Goal: Information Seeking & Learning: Learn about a topic

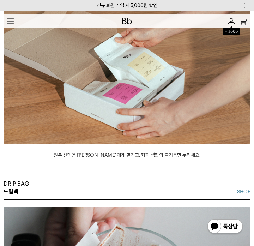
scroll to position [685, 0]
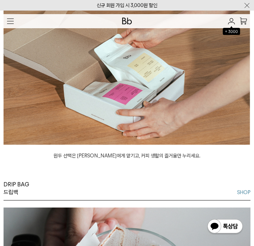
click at [140, 131] on img at bounding box center [127, 67] width 247 height 156
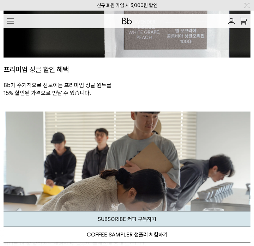
scroll to position [413, 0]
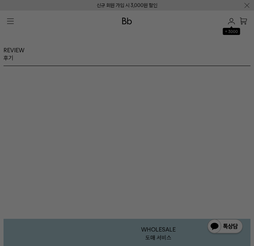
scroll to position [1500, 0]
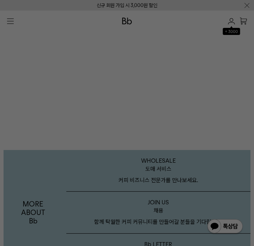
click at [235, 9] on div at bounding box center [127, 123] width 254 height 246
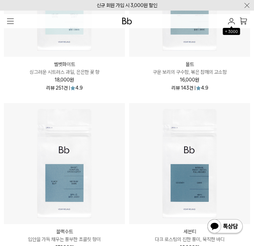
scroll to position [1166, 0]
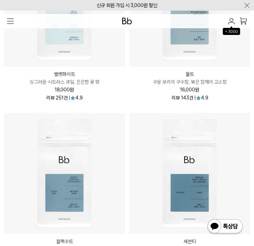
click at [200, 144] on img at bounding box center [189, 173] width 121 height 121
click at [179, 148] on img at bounding box center [189, 173] width 121 height 121
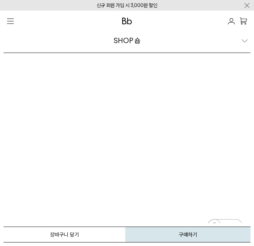
scroll to position [1740, 0]
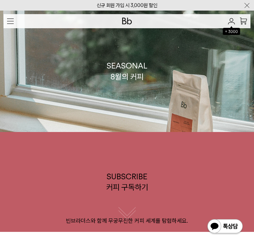
click at [9, 22] on img "button" at bounding box center [10, 21] width 7 height 6
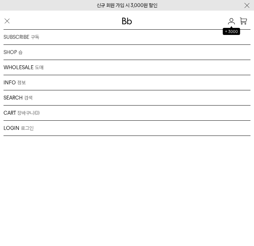
click at [8, 54] on div "SHOP 숍 원두 드립백/콜드브루/캡슐 선물세트 커피용품 프로그램" at bounding box center [127, 52] width 247 height 15
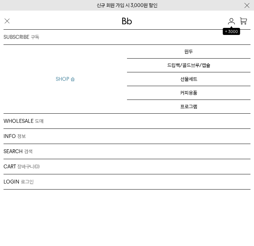
click at [20, 39] on div "SUBSCRIBE 구독 커피 구독하기 샘플러 체험하기 오피스 커피구독" at bounding box center [127, 37] width 247 height 15
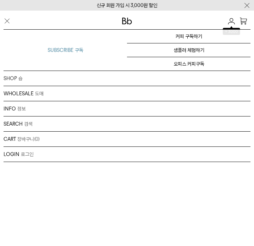
click at [16, 82] on div "SHOP 숍 원두 드립백/콜드브루/캡슐 선물세트 커피용품 프로그램" at bounding box center [127, 78] width 247 height 15
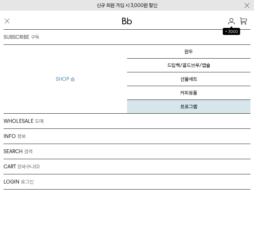
click at [198, 102] on link "프로그램" at bounding box center [189, 106] width 124 height 13
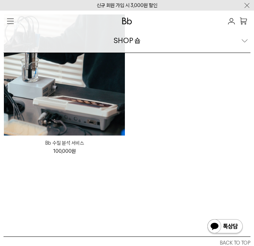
scroll to position [67, 0]
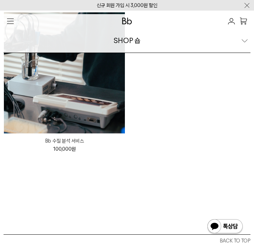
click at [79, 92] on img at bounding box center [64, 72] width 121 height 121
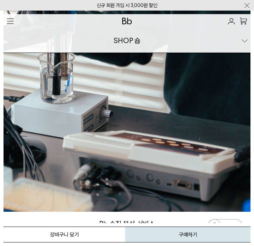
scroll to position [77, 0]
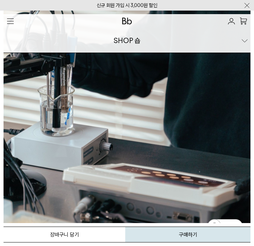
click at [12, 22] on img "button" at bounding box center [10, 21] width 7 height 6
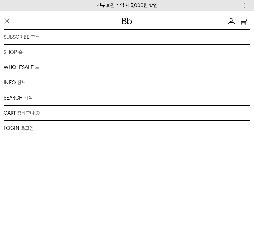
click at [14, 84] on div "INFO 정보 브랜드 커피위키 저널 매장안내 채용" at bounding box center [127, 82] width 247 height 15
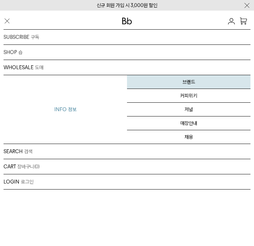
click at [196, 87] on link "브랜드" at bounding box center [189, 82] width 124 height 14
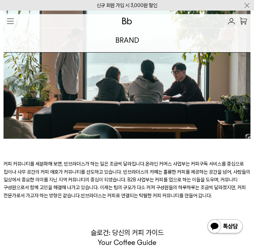
scroll to position [1208, 0]
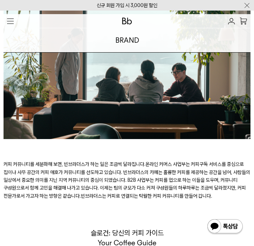
click at [192, 144] on div "커피 커뮤니티를 세분화해 보면, 빈브라더스가 하는 일은 조금씩 달라집니다. 온라인 커머스 사업부는 커피구독 서비스를 중심으로 집이나 사무 공간…" at bounding box center [127, 88] width 247 height 226
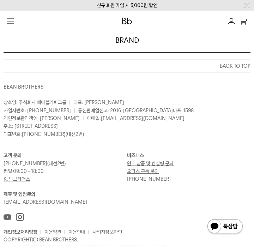
scroll to position [1694, 0]
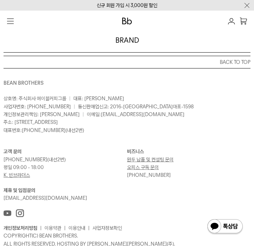
click at [14, 177] on link "K. 빈브라더스" at bounding box center [17, 175] width 26 height 6
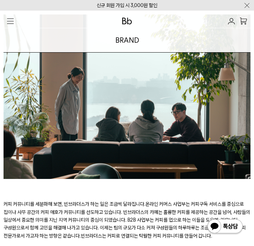
scroll to position [1159, 0]
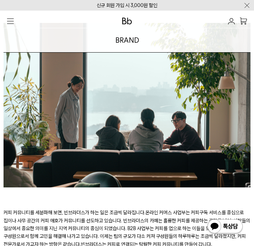
click at [17, 23] on button "button" at bounding box center [11, 21] width 14 height 14
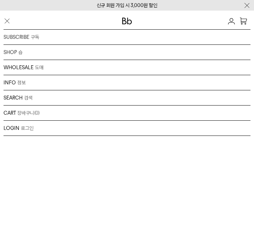
click at [11, 52] on div "SHOP 숍 원두 드립백/콜드브루/캡슐 선물세트 커피용품 프로그램" at bounding box center [127, 52] width 247 height 15
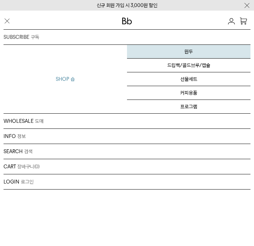
click at [190, 56] on link "원두" at bounding box center [189, 52] width 124 height 14
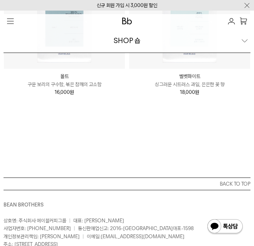
scroll to position [918, 0]
